Goal: Transaction & Acquisition: Purchase product/service

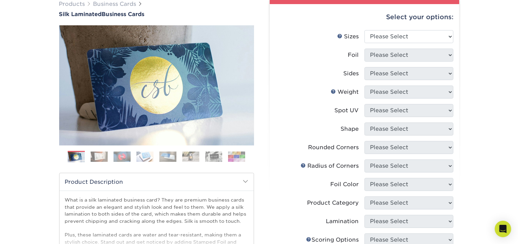
scroll to position [36, 0]
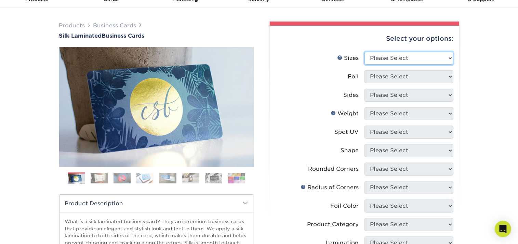
click at [451, 58] on select "Please Select 1.5" x 3.5" - Mini 1.75" x 3.5" - Mini 2" x 2" - Square 2" x 3" -…" at bounding box center [408, 58] width 89 height 13
select select "2.00x3.50"
click option "2" x 3.5" - Standard" at bounding box center [0, 0] width 0 height 0
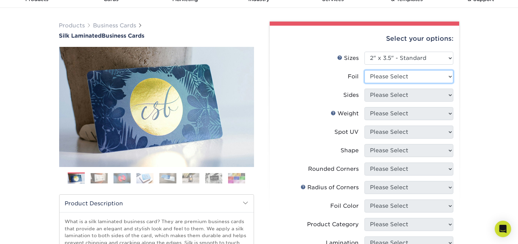
click at [449, 75] on select "Please Select Yes No" at bounding box center [408, 76] width 89 height 13
select select "0"
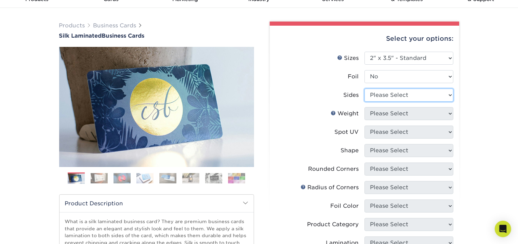
click at [446, 94] on select "Please Select Print Both Sides Print Front Only" at bounding box center [408, 95] width 89 height 13
select select "13abbda7-1d64-4f25-8bb2-c179b224825d"
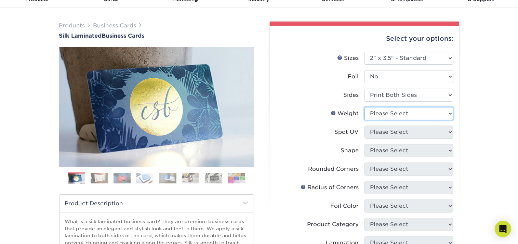
click at [446, 114] on select "Please Select 16PT" at bounding box center [408, 113] width 89 height 13
select select "16PT"
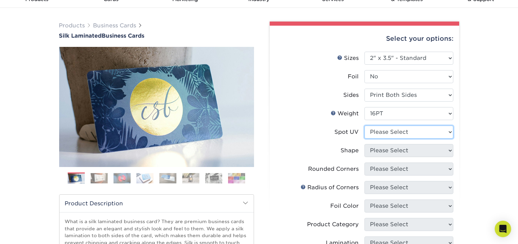
click at [448, 133] on select "Please Select No Spot UV Front and Back (Both Sides) Front Only Back Only" at bounding box center [408, 131] width 89 height 13
select select "0"
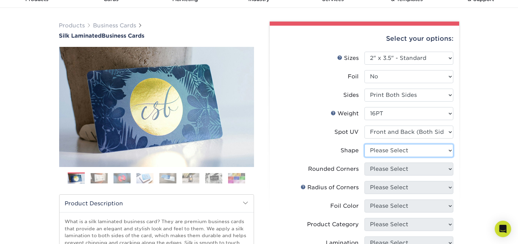
click at [449, 151] on select "Please Select Standard" at bounding box center [408, 150] width 89 height 13
select select "standard"
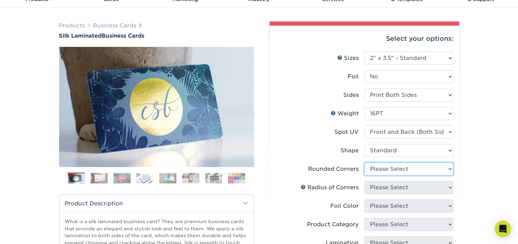
click at [364, 162] on select "Please Select Yes - Round 2 Corners Yes - Round 4 Corners No" at bounding box center [408, 168] width 89 height 13
select select "7672df9e-0e0a-464d-8e1f-920c575e4da3"
click option "Yes - Round 4 Corners" at bounding box center [0, 0] width 0 height 0
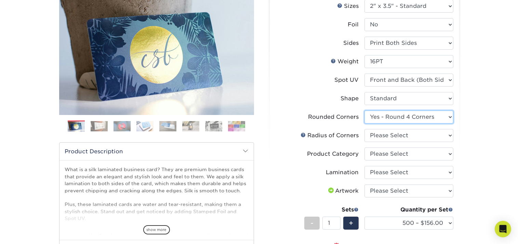
scroll to position [108, 0]
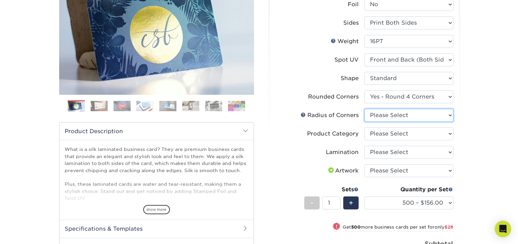
click at [447, 114] on select "Please Select Rounded 1/8" Rounded 1/4"" at bounding box center [408, 115] width 89 height 13
select select "589680c7-ee9a-431b-9d12-d7aeb1386a97"
click option "Rounded 1/8"" at bounding box center [0, 0] width 0 height 0
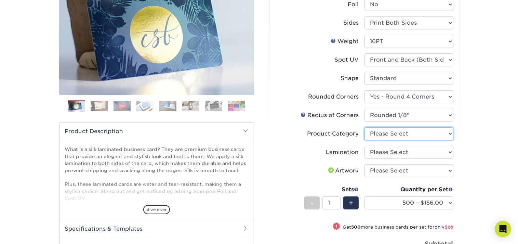
click at [448, 133] on select "Please Select Business Cards" at bounding box center [408, 133] width 89 height 13
select select "3b5148f1-0588-4f88-a218-97bcfdce65c1"
click option "Business Cards" at bounding box center [0, 0] width 0 height 0
click at [450, 152] on select "Please Select Silk" at bounding box center [408, 152] width 89 height 13
select select "ccacb42f-45f7-42d3-bbd3-7c8421cf37f0"
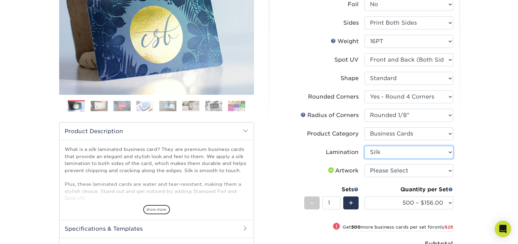
click option "Silk" at bounding box center [0, 0] width 0 height 0
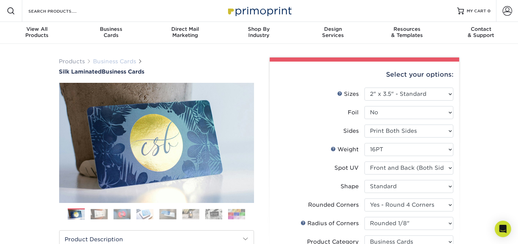
click at [121, 62] on link "Business Cards" at bounding box center [114, 61] width 43 height 6
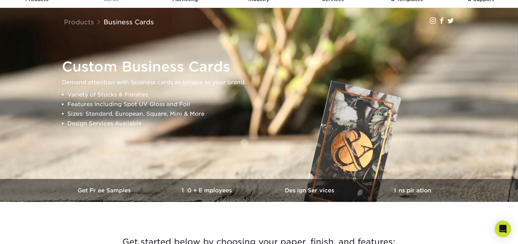
scroll to position [36, 0]
